Goal: Communication & Community: Share content

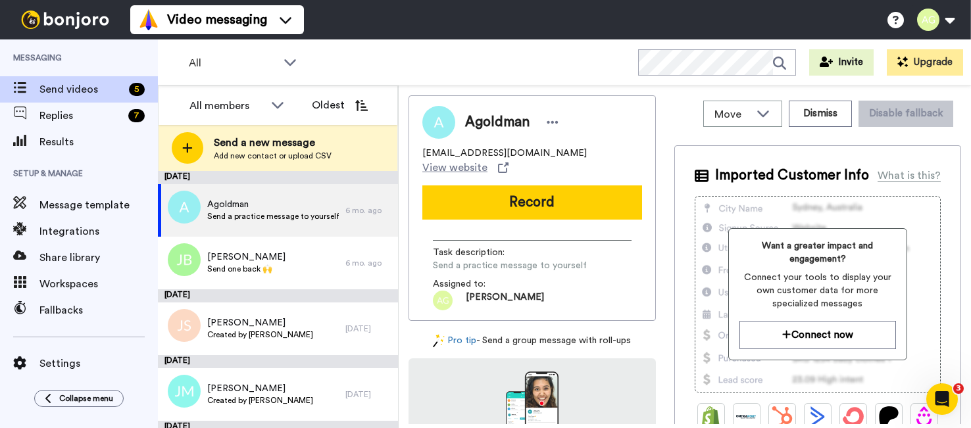
click at [224, 148] on span "Send a new message" at bounding box center [273, 143] width 118 height 16
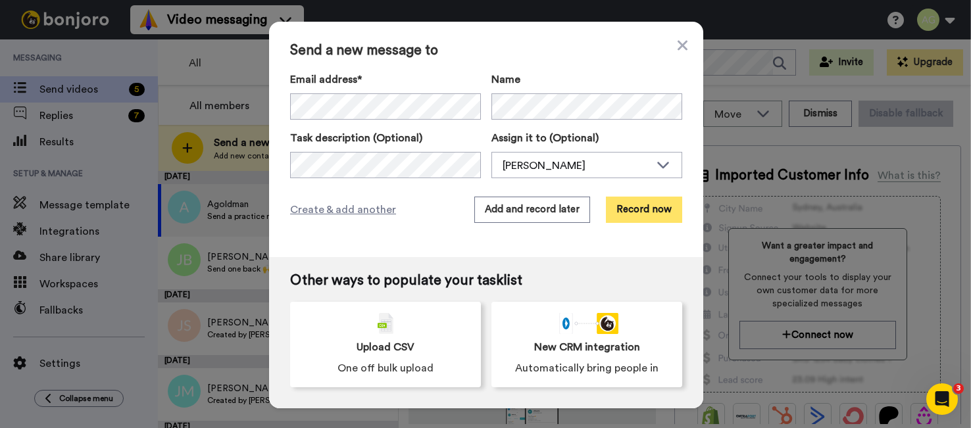
click at [646, 215] on button "Record now" at bounding box center [644, 210] width 76 height 26
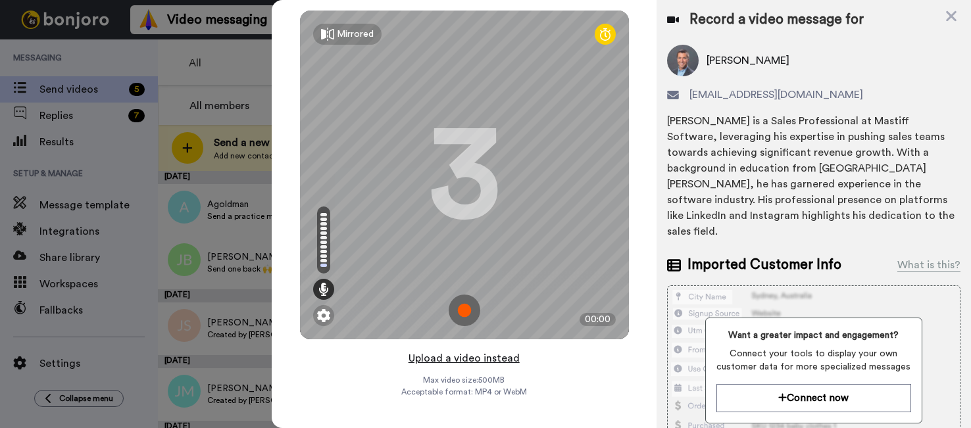
click at [457, 359] on button "Upload a video instead" at bounding box center [464, 358] width 119 height 17
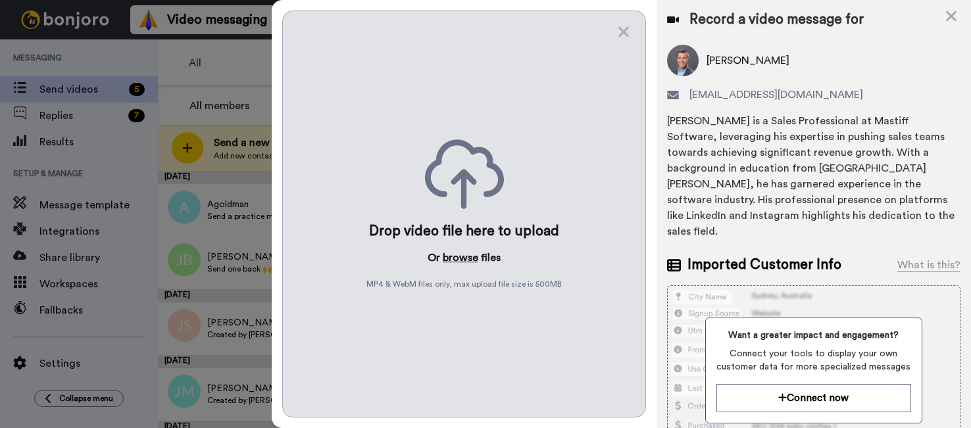
click at [455, 262] on button "browse" at bounding box center [461, 258] width 36 height 16
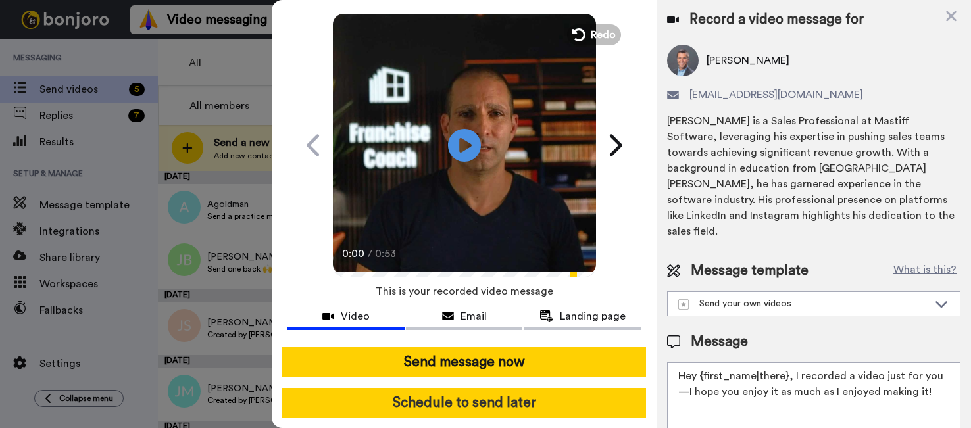
scroll to position [62, 0]
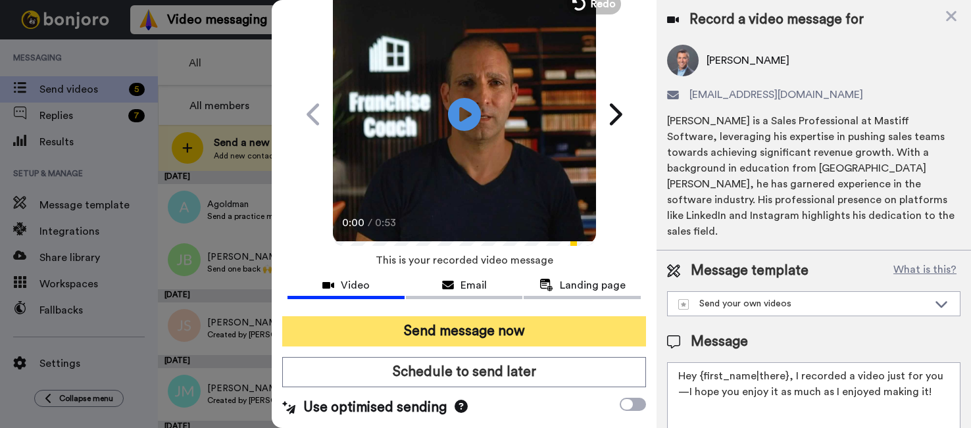
click at [491, 326] on button "Send message now" at bounding box center [463, 332] width 363 height 30
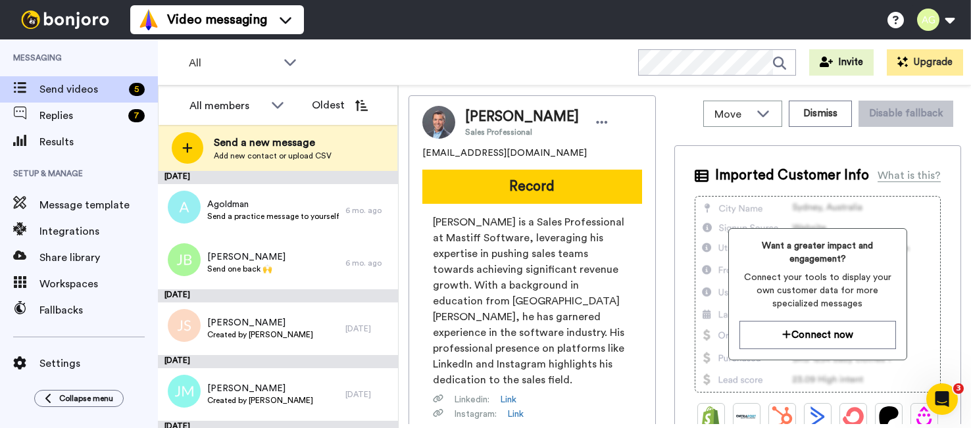
scroll to position [0, 0]
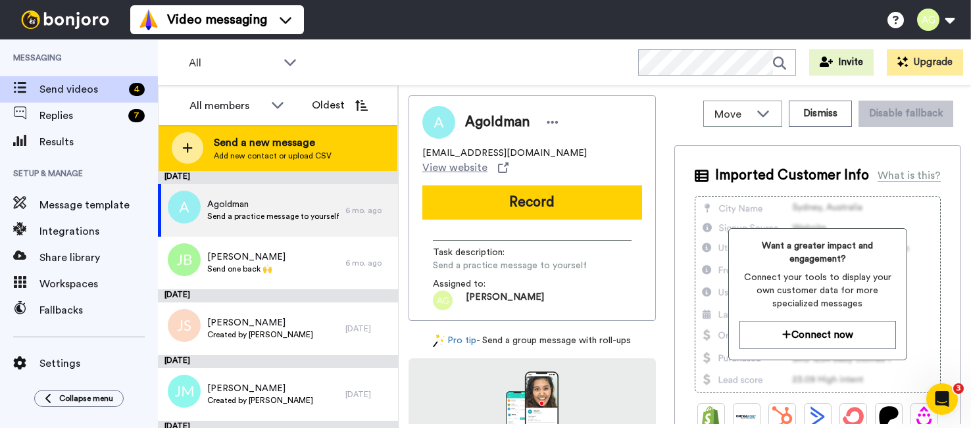
click at [185, 152] on icon at bounding box center [187, 148] width 11 height 12
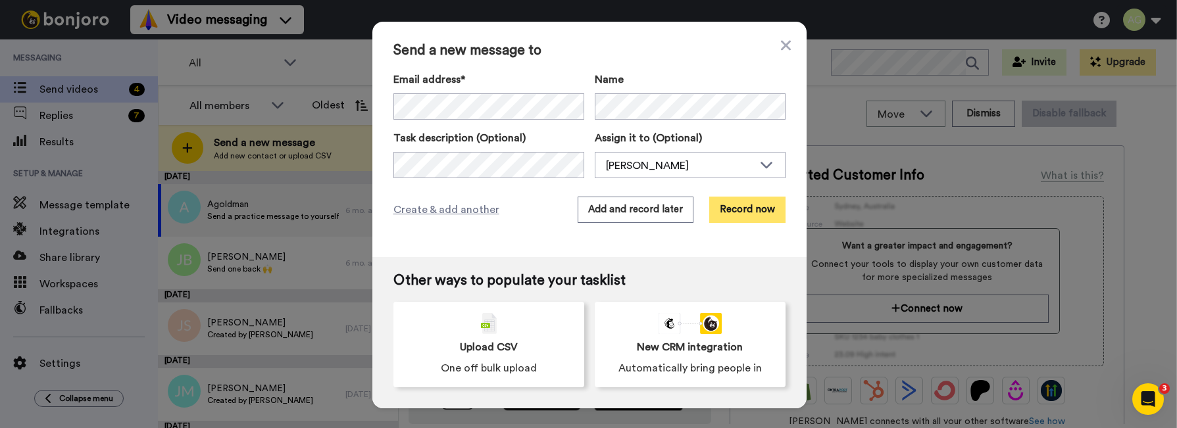
click at [754, 212] on button "Record now" at bounding box center [747, 210] width 76 height 26
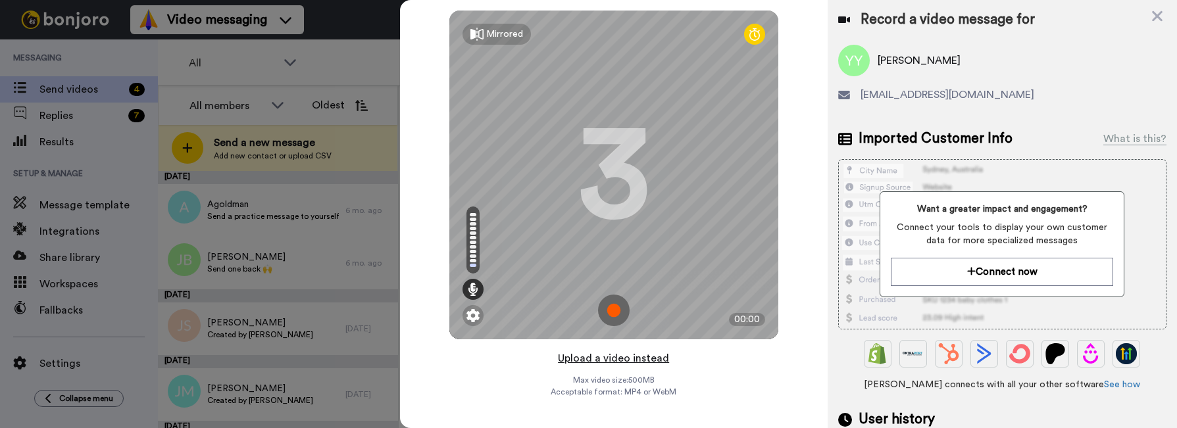
click at [602, 363] on button "Upload a video instead" at bounding box center [613, 358] width 119 height 17
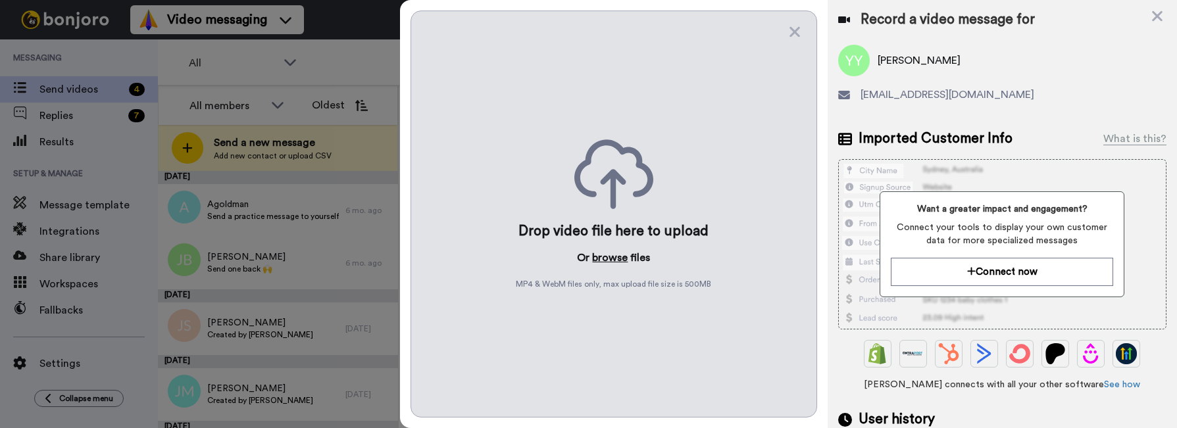
click at [611, 259] on button "browse" at bounding box center [610, 258] width 36 height 16
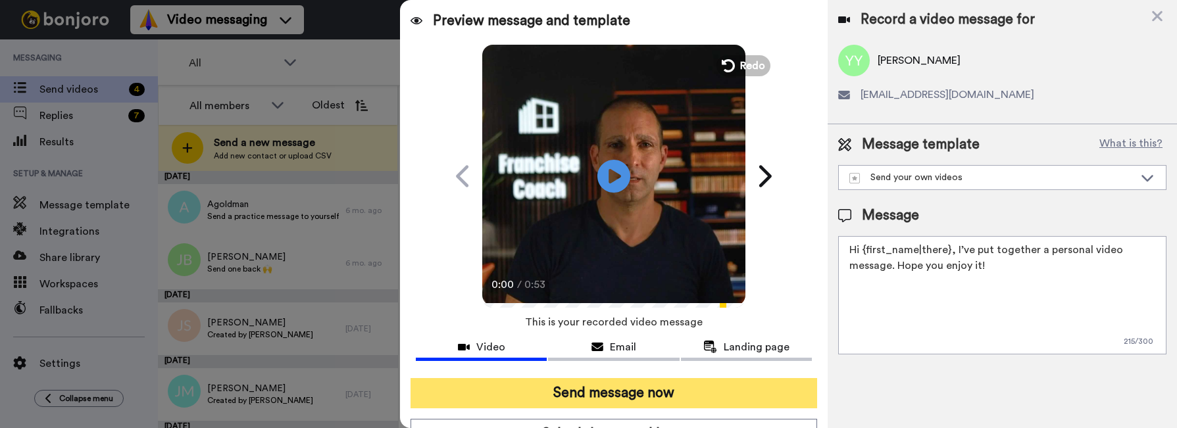
click at [609, 399] on button "Send message now" at bounding box center [614, 393] width 406 height 30
